Goal: Communication & Community: Answer question/provide support

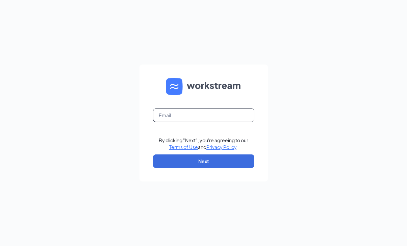
click at [182, 113] on input "text" at bounding box center [203, 115] width 101 height 14
type input "gran"
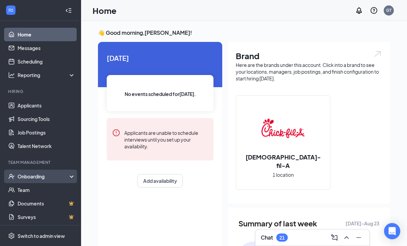
click at [28, 175] on div "Onboarding" at bounding box center [44, 176] width 52 height 7
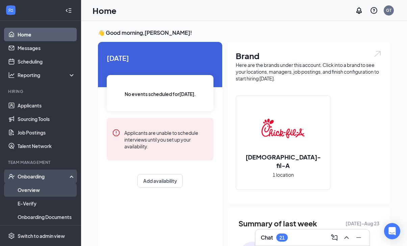
click at [32, 189] on link "Overview" at bounding box center [47, 190] width 58 height 14
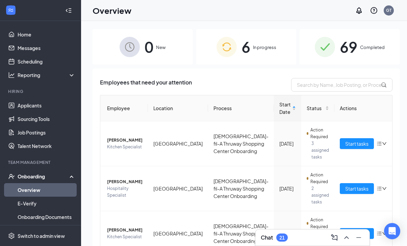
click at [258, 42] on div "6 In progress" at bounding box center [246, 46] width 100 height 35
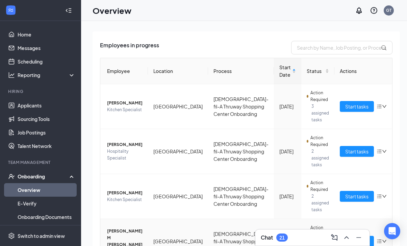
scroll to position [36, 0]
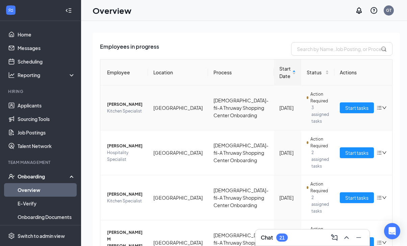
click at [124, 104] on span "[PERSON_NAME]" at bounding box center [124, 104] width 35 height 7
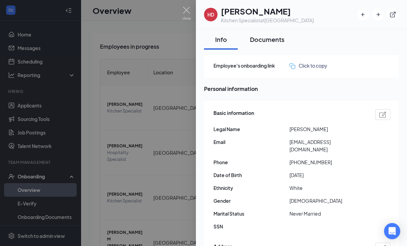
click at [257, 39] on div "Documents" at bounding box center [267, 39] width 34 height 8
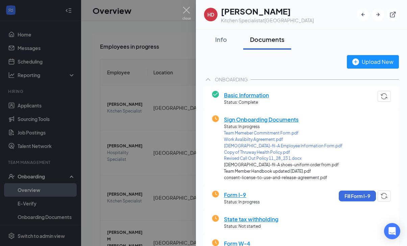
click at [186, 7] on img at bounding box center [186, 13] width 8 height 13
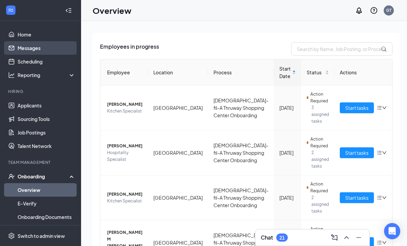
click at [32, 50] on link "Messages" at bounding box center [47, 48] width 58 height 14
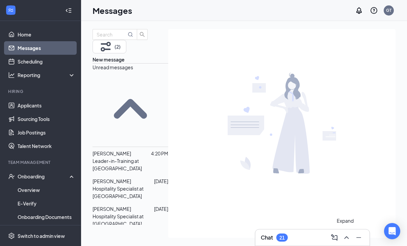
click at [344, 235] on icon "ChevronUp" at bounding box center [346, 237] width 8 height 8
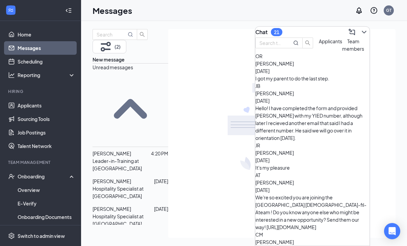
click at [294, 96] on span "[PERSON_NAME]" at bounding box center [274, 93] width 38 height 6
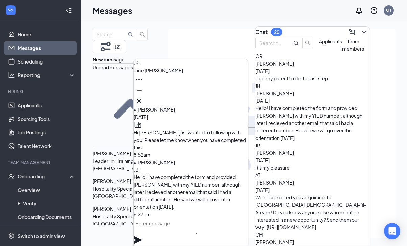
click at [170, 231] on textarea at bounding box center [166, 226] width 64 height 16
type textarea "P"
type textarea "Sounds great!"
click at [142, 236] on icon "Plane" at bounding box center [137, 239] width 7 height 7
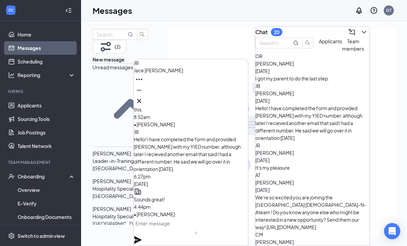
click at [300, 82] on div "I got my parent to do the last step." at bounding box center [312, 78] width 114 height 7
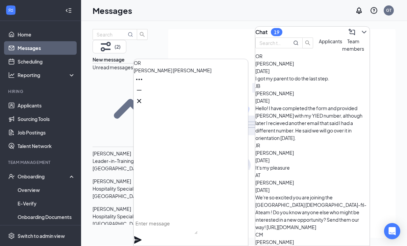
click at [167, 232] on textarea at bounding box center [166, 226] width 64 height 16
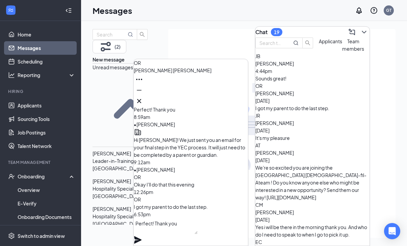
type textarea "Perfect! Thank you"
click at [142, 236] on icon "Plane" at bounding box center [137, 239] width 7 height 7
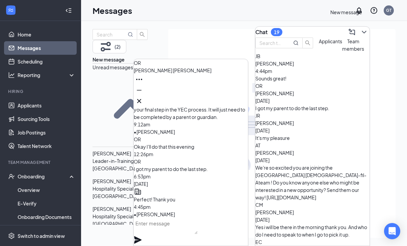
click at [349, 28] on icon "ComposeMessage" at bounding box center [352, 32] width 8 height 8
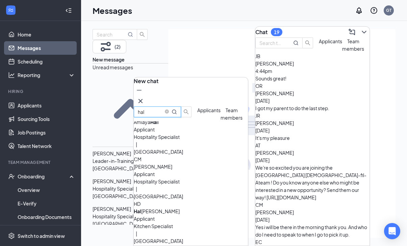
scroll to position [10, 0]
type input "hal"
click at [170, 207] on div "[PERSON_NAME] [PERSON_NAME]" at bounding box center [191, 210] width 114 height 7
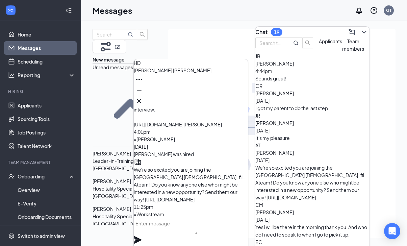
click at [166, 228] on textarea at bounding box center [166, 226] width 64 height 16
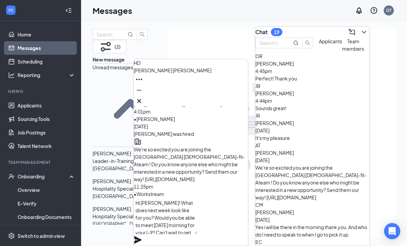
type textarea "Hi [PERSON_NAME]! What does next week look like for you? Would you be able to m…"
click at [142, 236] on icon "Plane" at bounding box center [137, 239] width 7 height 7
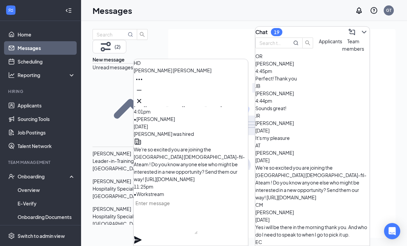
scroll to position [0, 0]
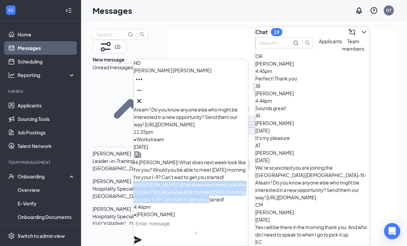
drag, startPoint x: 157, startPoint y: 172, endPoint x: 189, endPoint y: 196, distance: 41.0
click at [189, 196] on p "Hi [PERSON_NAME]! What does next week look like for you? Would you be able to m…" at bounding box center [191, 192] width 114 height 22
copy span "Hi [PERSON_NAME]! What does next week look like for you? Would you be able to m…"
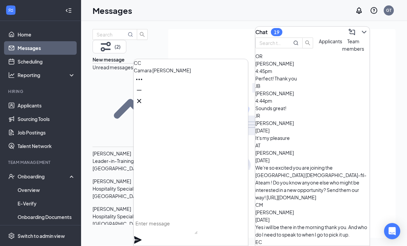
click at [168, 229] on textarea at bounding box center [166, 226] width 64 height 16
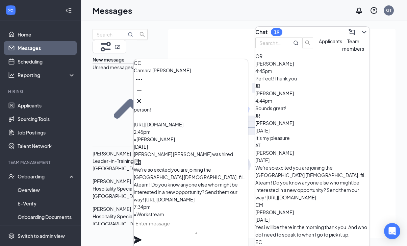
paste textarea "Hi [PERSON_NAME]! What does next week look like for you? Would you be able to m…"
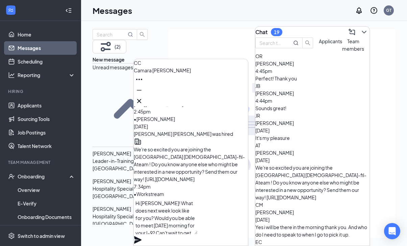
scroll to position [0, 0]
click at [157, 210] on textarea "Hi [PERSON_NAME]! What does next week look like for you? Would you be able to m…" at bounding box center [166, 216] width 64 height 36
type textarea "Hi [PERSON_NAME]! What does next week look like for you? Would you be able to m…"
click at [142, 236] on icon "Plane" at bounding box center [137, 239] width 7 height 7
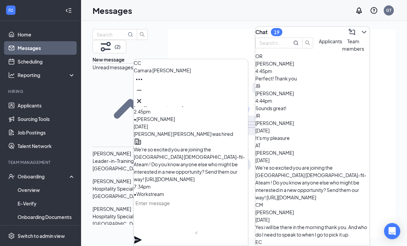
scroll to position [0, 0]
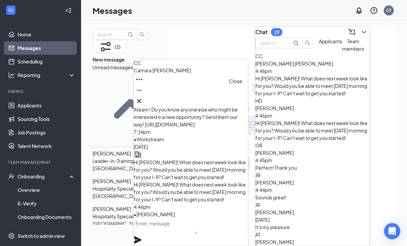
click at [141, 99] on icon "Cross" at bounding box center [139, 101] width 4 height 4
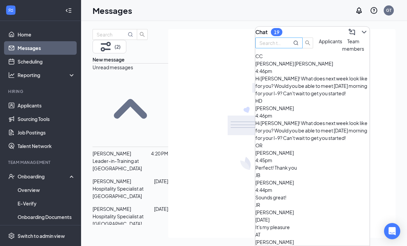
click at [284, 47] on input "text" at bounding box center [271, 42] width 24 height 7
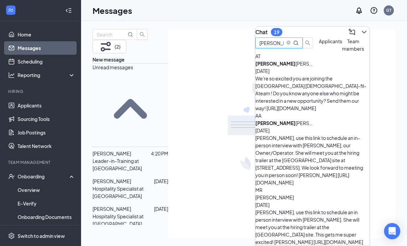
type input "[PERSON_NAME]"
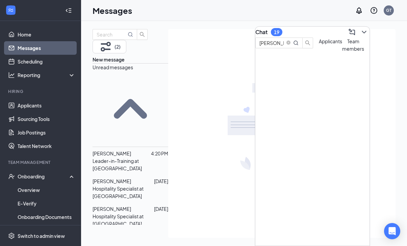
click at [285, 56] on div at bounding box center [312, 56] width 114 height 0
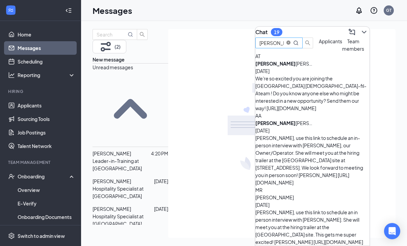
click at [290, 45] on icon "close-circle" at bounding box center [288, 43] width 4 height 4
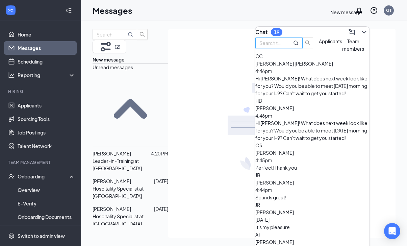
click at [349, 29] on icon "ComposeMessage" at bounding box center [352, 32] width 6 height 6
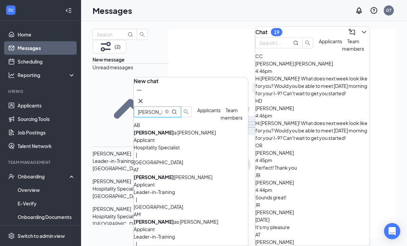
type input "[PERSON_NAME]"
drag, startPoint x: 181, startPoint y: 150, endPoint x: 176, endPoint y: 184, distance: 34.8
click at [176, 181] on div "[PERSON_NAME] [PERSON_NAME]" at bounding box center [191, 176] width 114 height 7
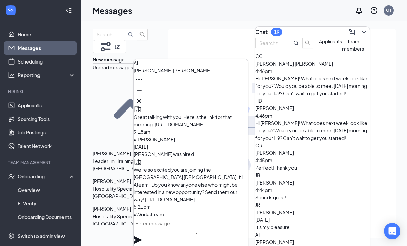
click at [157, 231] on textarea at bounding box center [166, 226] width 64 height 16
paste textarea "Hi [PERSON_NAME]! What does next week look like for you? Would you be able to m…"
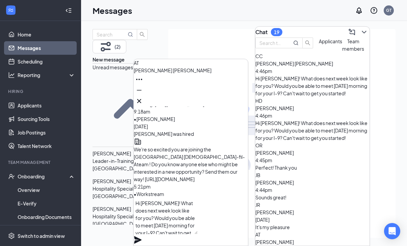
scroll to position [0, 0]
click at [154, 211] on textarea "Hi [PERSON_NAME]! What does next week look like for you? Would you be able to m…" at bounding box center [166, 216] width 64 height 36
type textarea "Hi [PERSON_NAME]! What does next week look like for you? Would you be able to m…"
click at [142, 236] on icon "Plane" at bounding box center [137, 239] width 7 height 7
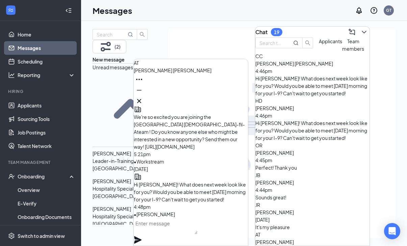
scroll to position [0, 0]
click at [143, 98] on icon "Cross" at bounding box center [139, 101] width 8 height 8
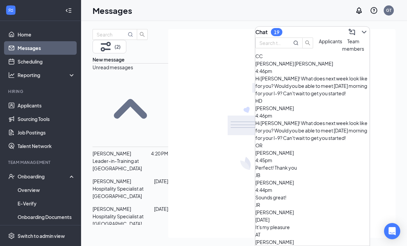
click at [319, 44] on span "Applicants" at bounding box center [330, 41] width 23 height 6
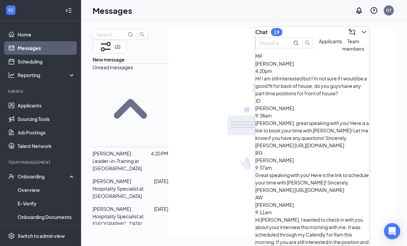
click at [294, 67] on span "[PERSON_NAME]" at bounding box center [274, 63] width 38 height 6
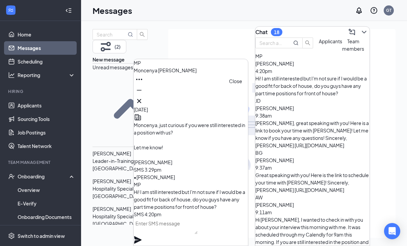
click at [143, 97] on icon "Cross" at bounding box center [139, 101] width 8 height 8
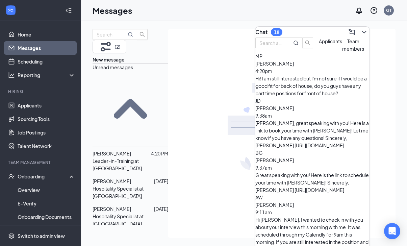
click at [294, 67] on span "[PERSON_NAME]" at bounding box center [274, 63] width 38 height 6
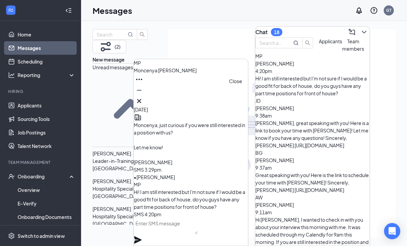
click at [143, 97] on icon "Cross" at bounding box center [139, 101] width 8 height 8
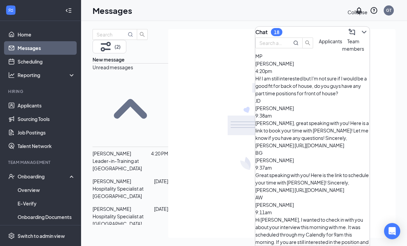
click at [360, 32] on icon "ChevronDown" at bounding box center [364, 32] width 8 height 8
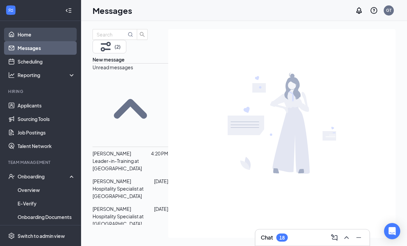
click at [37, 32] on link "Home" at bounding box center [47, 35] width 58 height 14
